Goal: Task Accomplishment & Management: Manage account settings

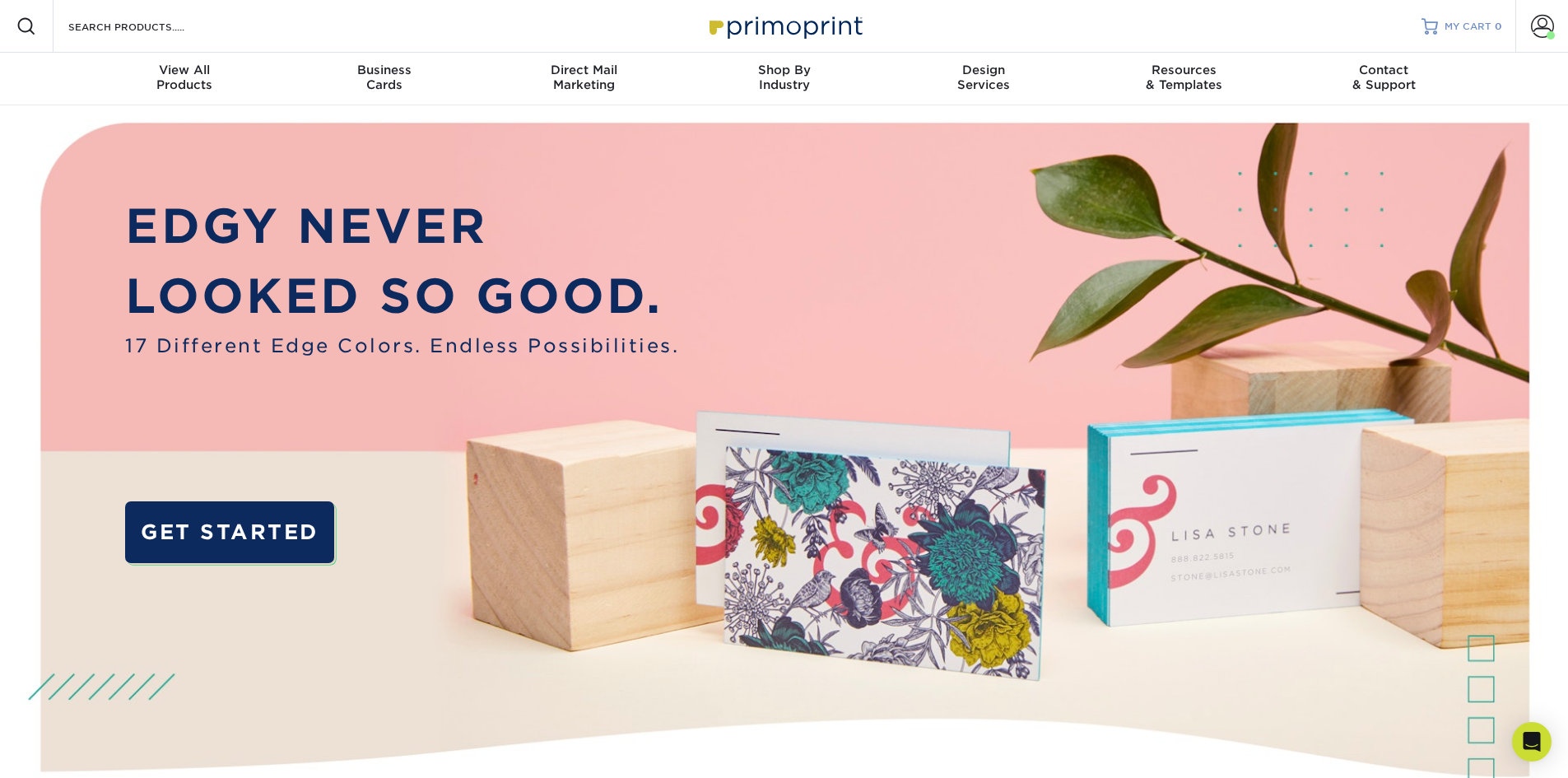
drag, startPoint x: 1446, startPoint y: 20, endPoint x: 1437, endPoint y: 27, distance: 11.4
click at [1446, 21] on span "MY CART" at bounding box center [1467, 26] width 47 height 14
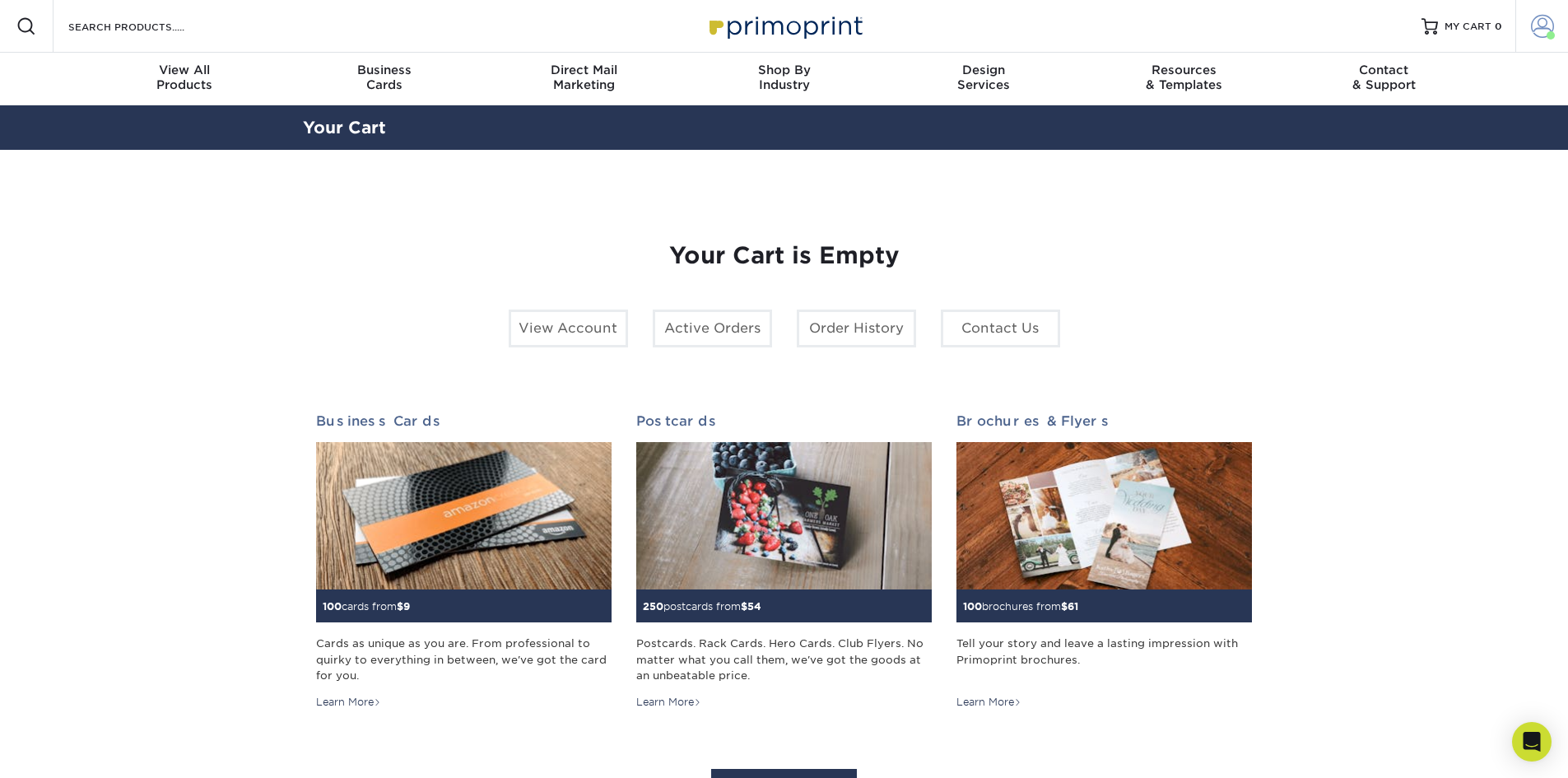
click at [1542, 24] on span at bounding box center [1542, 26] width 23 height 23
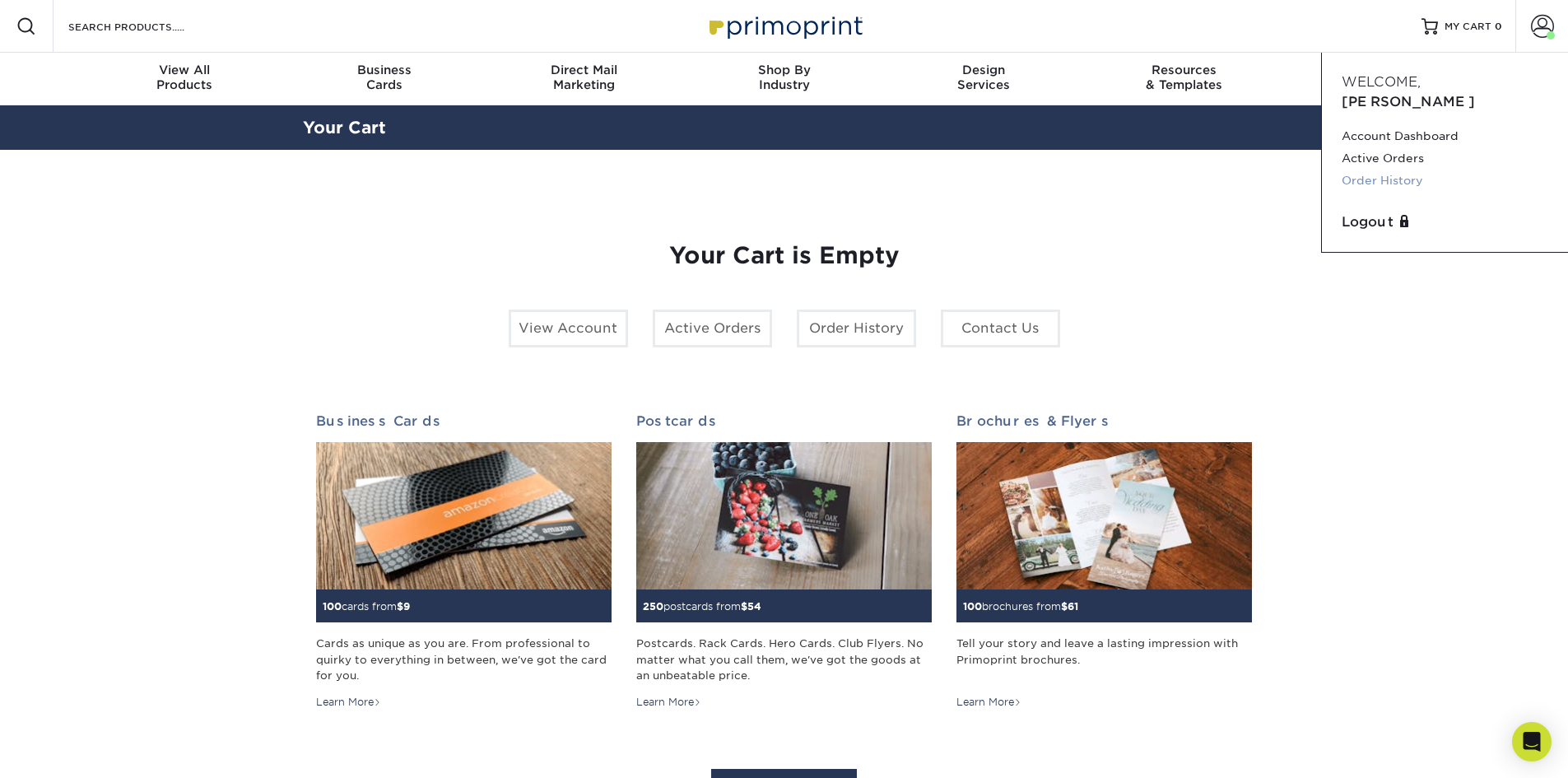
click at [1397, 170] on link "Order History" at bounding box center [1445, 181] width 207 height 22
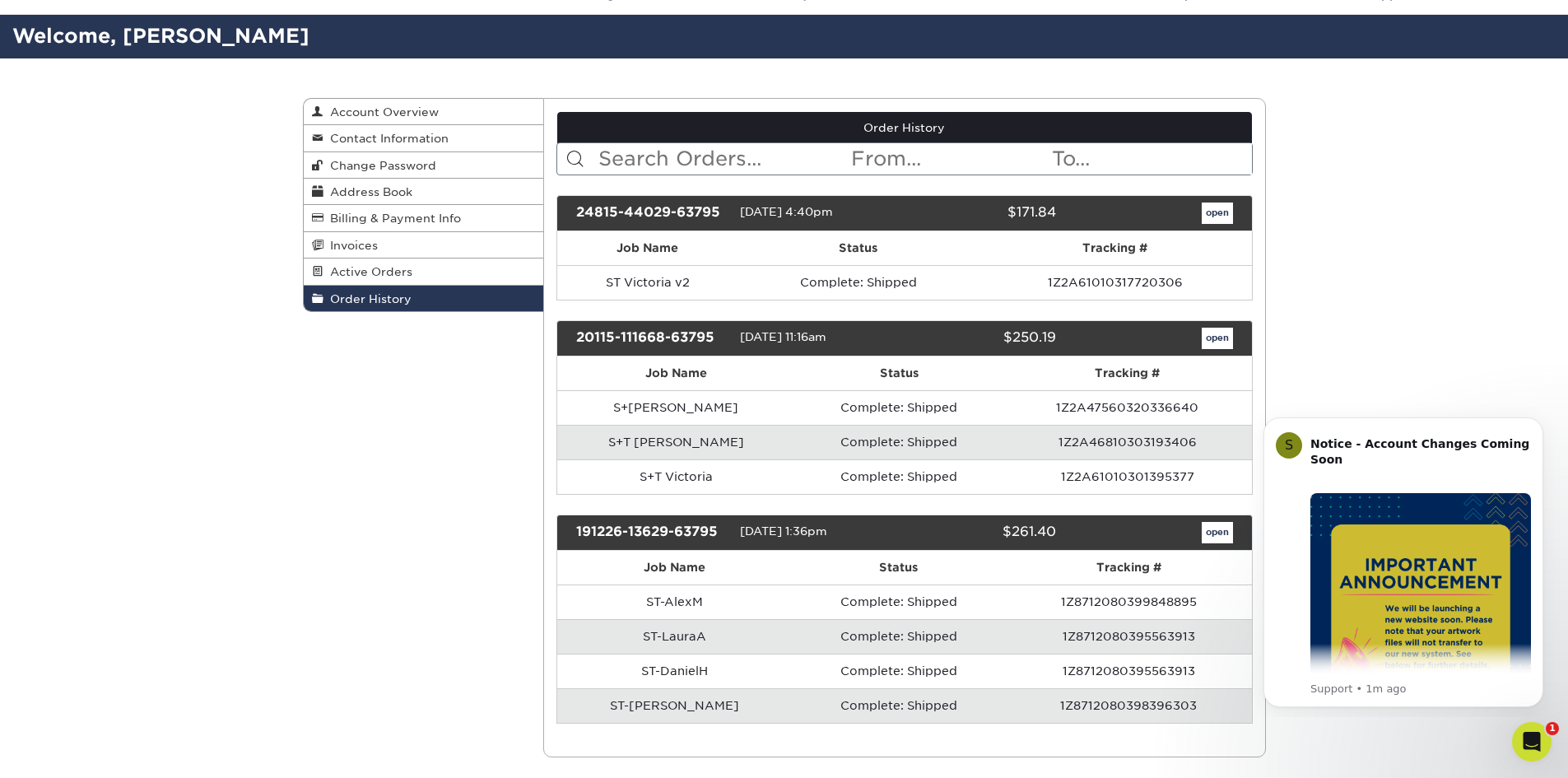
scroll to position [82, 0]
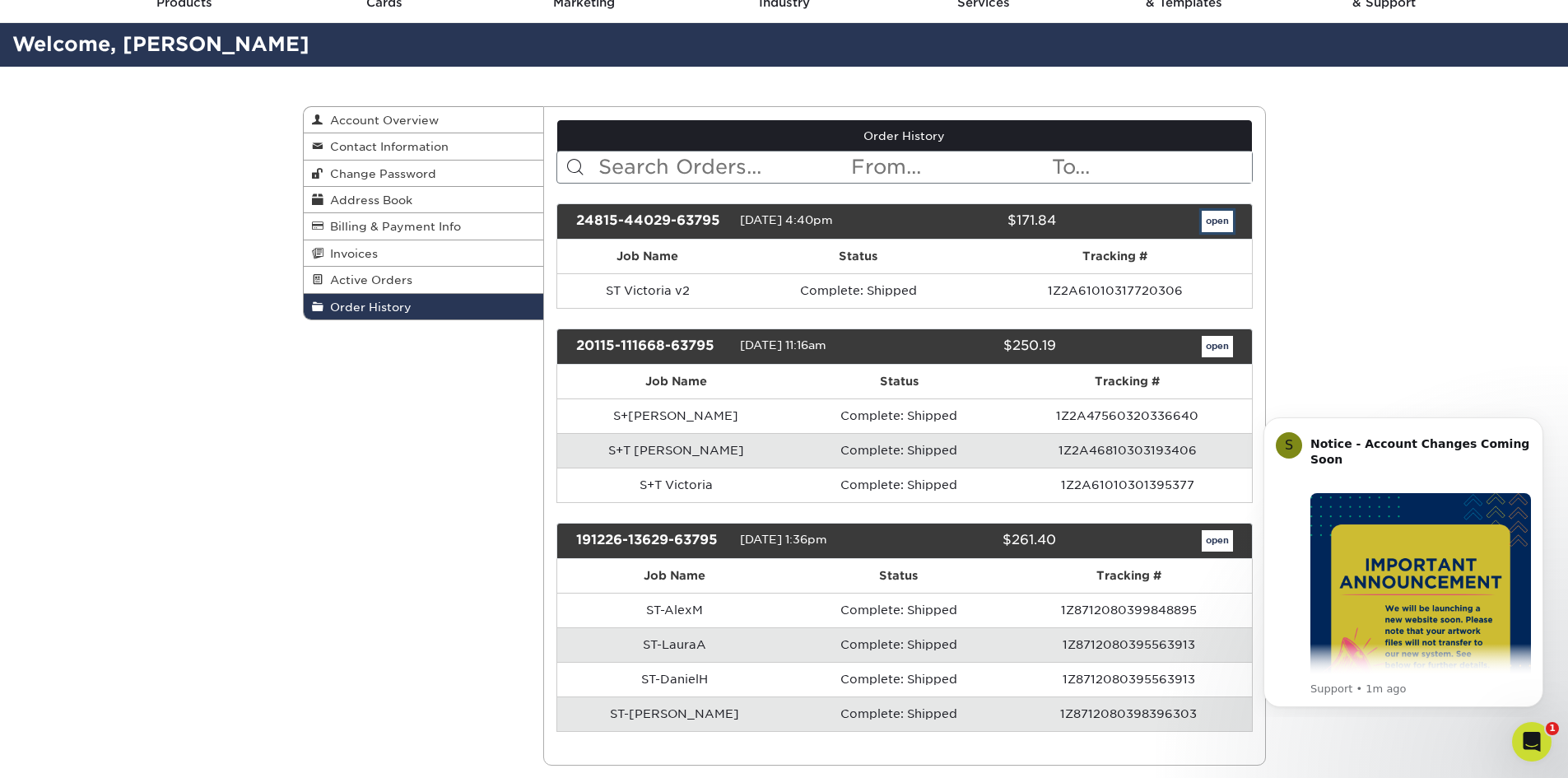
click at [1214, 216] on link "open" at bounding box center [1217, 221] width 31 height 21
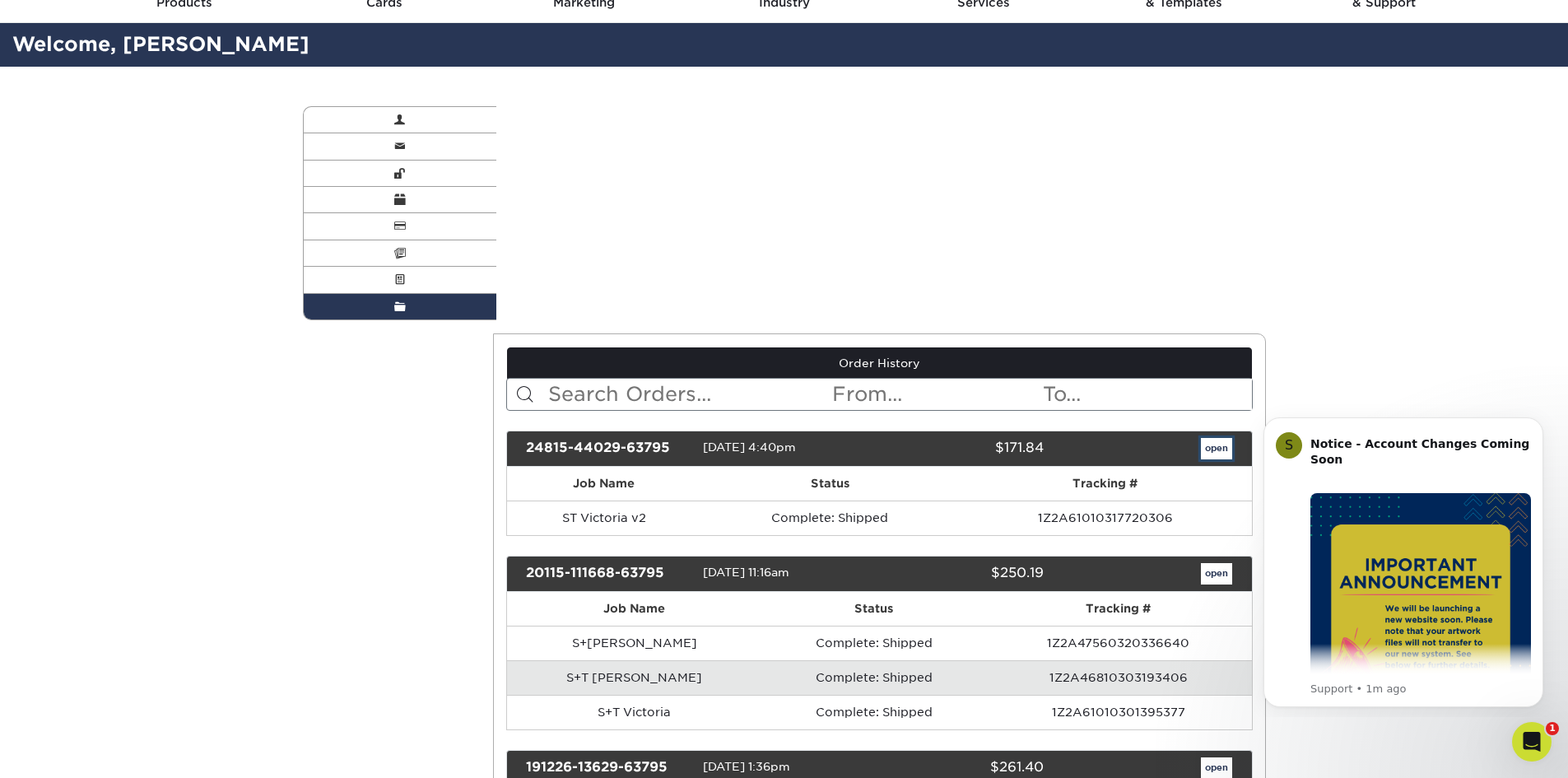
scroll to position [0, 0]
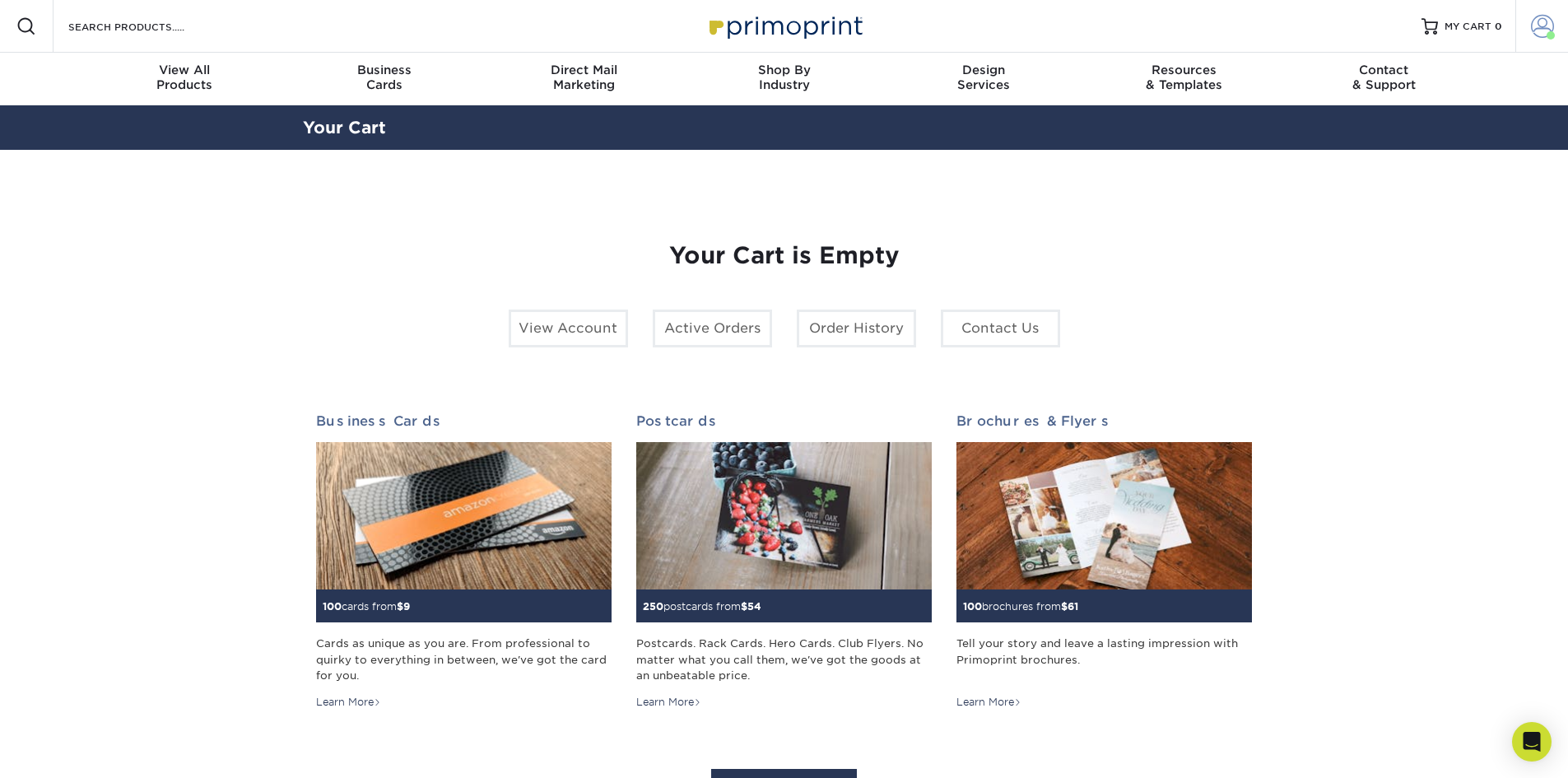
click at [1544, 28] on span at bounding box center [1542, 26] width 23 height 23
